Goal: Information Seeking & Learning: Find specific page/section

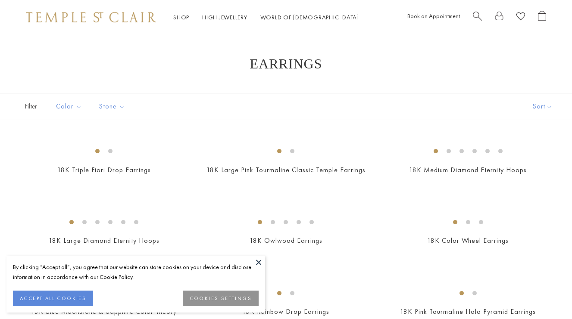
click at [259, 262] on button at bounding box center [258, 262] width 13 height 13
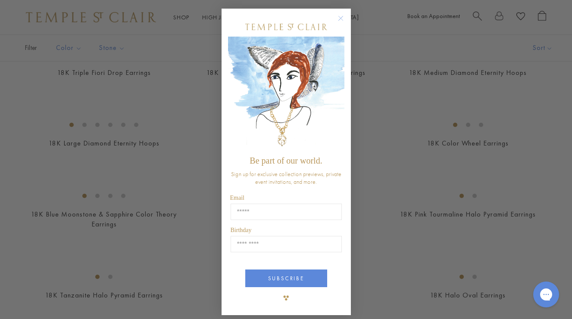
click at [340, 17] on circle "Close dialog" at bounding box center [340, 18] width 10 height 10
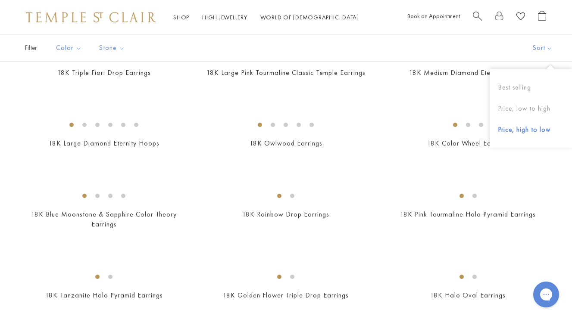
click at [518, 127] on button "Price, high to low" at bounding box center [530, 129] width 82 height 21
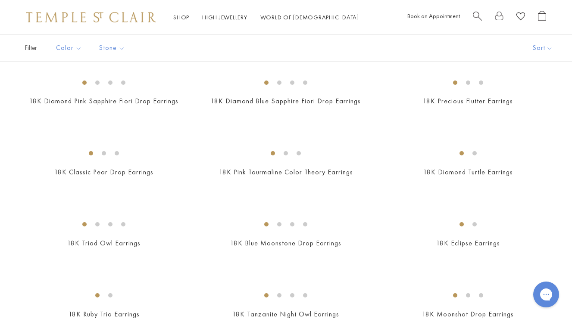
scroll to position [438, 0]
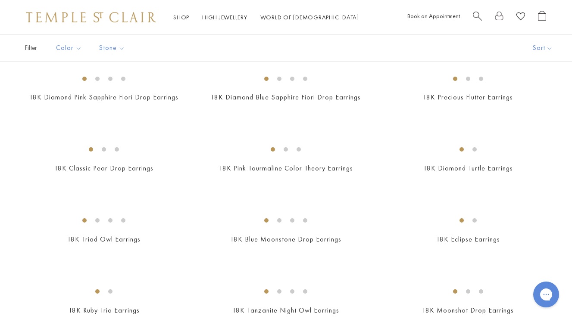
click at [477, 18] on span "Search" at bounding box center [477, 15] width 9 height 9
type input "***"
click at [559, 135] on div "Limited Edition New Limited Edition Limited Edition" at bounding box center [286, 313] width 572 height 1218
click at [545, 51] on button at bounding box center [546, 52] width 7 height 8
